Goal: Navigation & Orientation: Find specific page/section

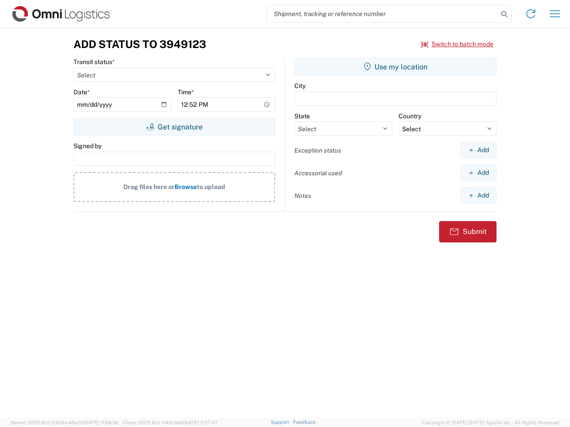
click at [382, 14] on input "search" at bounding box center [382, 13] width 231 height 17
click at [504, 14] on icon at bounding box center [504, 14] width 12 height 12
click at [531, 14] on icon at bounding box center [530, 14] width 14 height 14
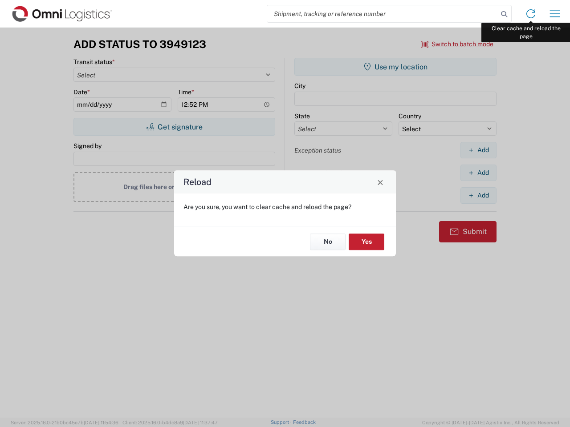
click at [555, 14] on div "Reload Are you sure, you want to clear cache and reload the page? No Yes" at bounding box center [285, 213] width 570 height 427
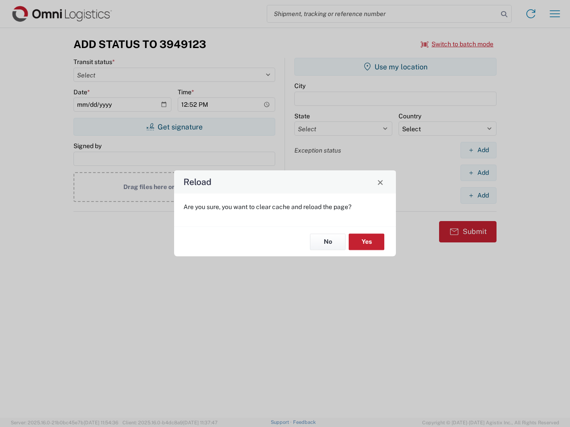
click at [457, 44] on div "Reload Are you sure, you want to clear cache and reload the page? No Yes" at bounding box center [285, 213] width 570 height 427
click at [174, 127] on div "Reload Are you sure, you want to clear cache and reload the page? No Yes" at bounding box center [285, 213] width 570 height 427
click at [395, 67] on div "Reload Are you sure, you want to clear cache and reload the page? No Yes" at bounding box center [285, 213] width 570 height 427
click at [478, 150] on div "Reload Are you sure, you want to clear cache and reload the page? No Yes" at bounding box center [285, 213] width 570 height 427
click at [478, 173] on div "Reload Are you sure, you want to clear cache and reload the page? No Yes" at bounding box center [285, 213] width 570 height 427
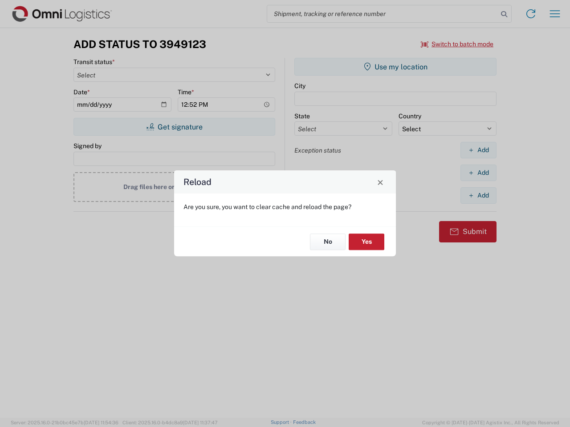
click at [478, 195] on div "Reload Are you sure, you want to clear cache and reload the page? No Yes" at bounding box center [285, 213] width 570 height 427
